Goal: Browse casually: Explore the website without a specific task or goal

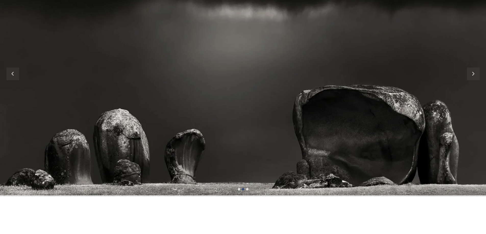
scroll to position [75, 0]
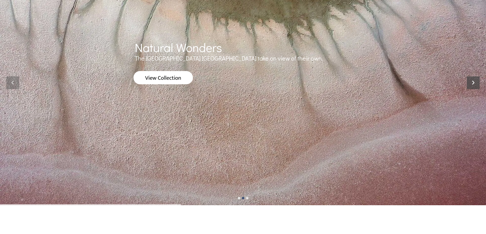
click at [474, 83] on icon at bounding box center [473, 82] width 13 height 13
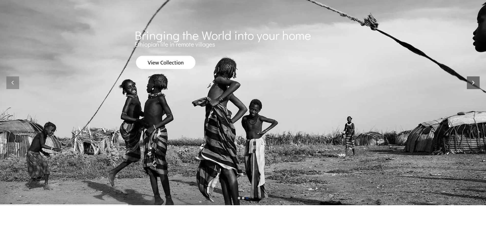
click at [474, 83] on icon at bounding box center [473, 82] width 13 height 13
click at [16, 82] on icon at bounding box center [12, 82] width 13 height 13
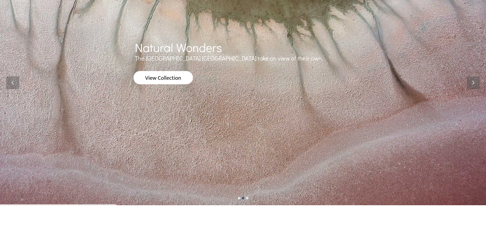
click at [182, 76] on img at bounding box center [163, 77] width 60 height 13
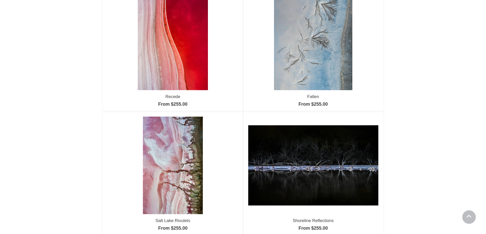
scroll to position [76, 0]
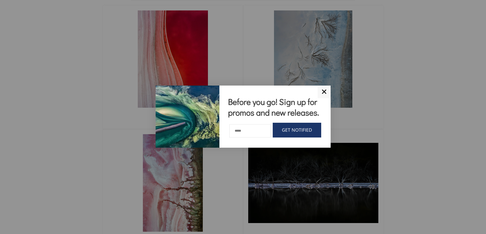
click at [324, 92] on link "✕" at bounding box center [323, 92] width 13 height 13
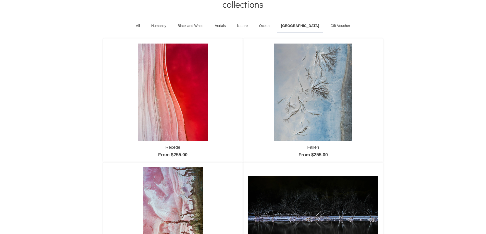
scroll to position [0, 0]
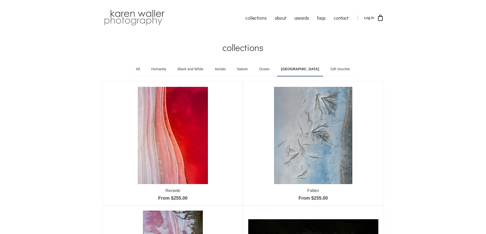
click at [294, 68] on link "[GEOGRAPHIC_DATA]" at bounding box center [300, 69] width 46 height 14
click at [273, 67] on link "Ocean" at bounding box center [264, 69] width 18 height 14
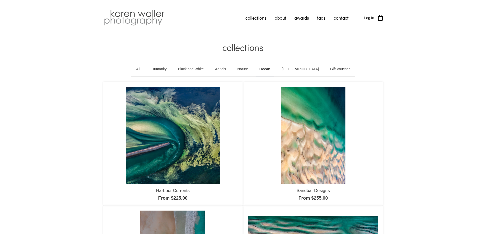
click at [250, 67] on link "Nature" at bounding box center [242, 69] width 18 height 14
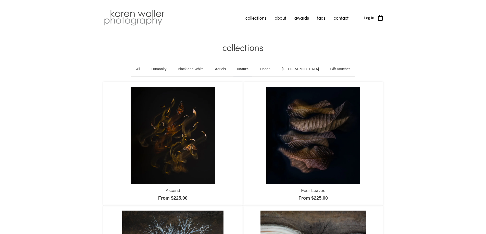
click at [230, 69] on link "Aerials" at bounding box center [220, 69] width 19 height 14
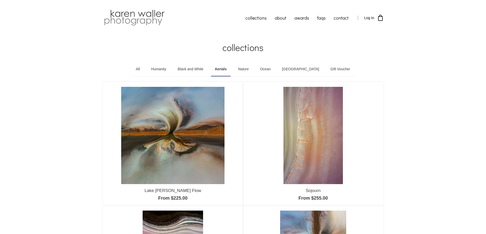
click at [202, 67] on link "Black and White" at bounding box center [190, 69] width 33 height 14
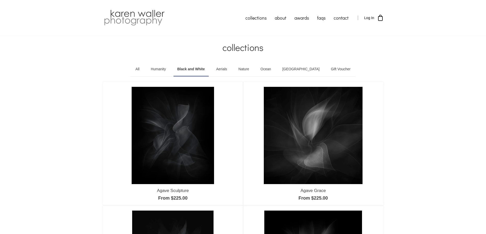
click at [169, 67] on link "Humanity" at bounding box center [158, 69] width 23 height 14
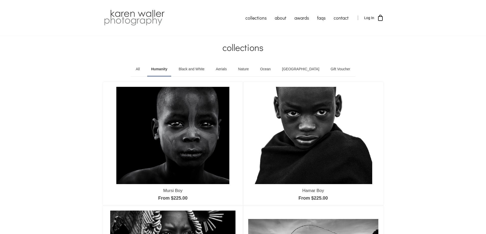
click at [144, 68] on link "All" at bounding box center [138, 69] width 12 height 14
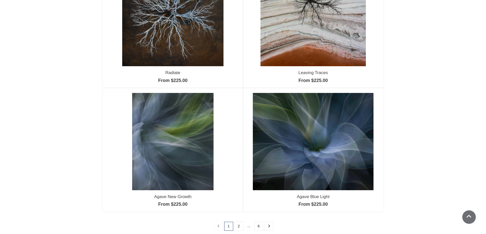
scroll to position [459, 0]
